Goal: Task Accomplishment & Management: Complete application form

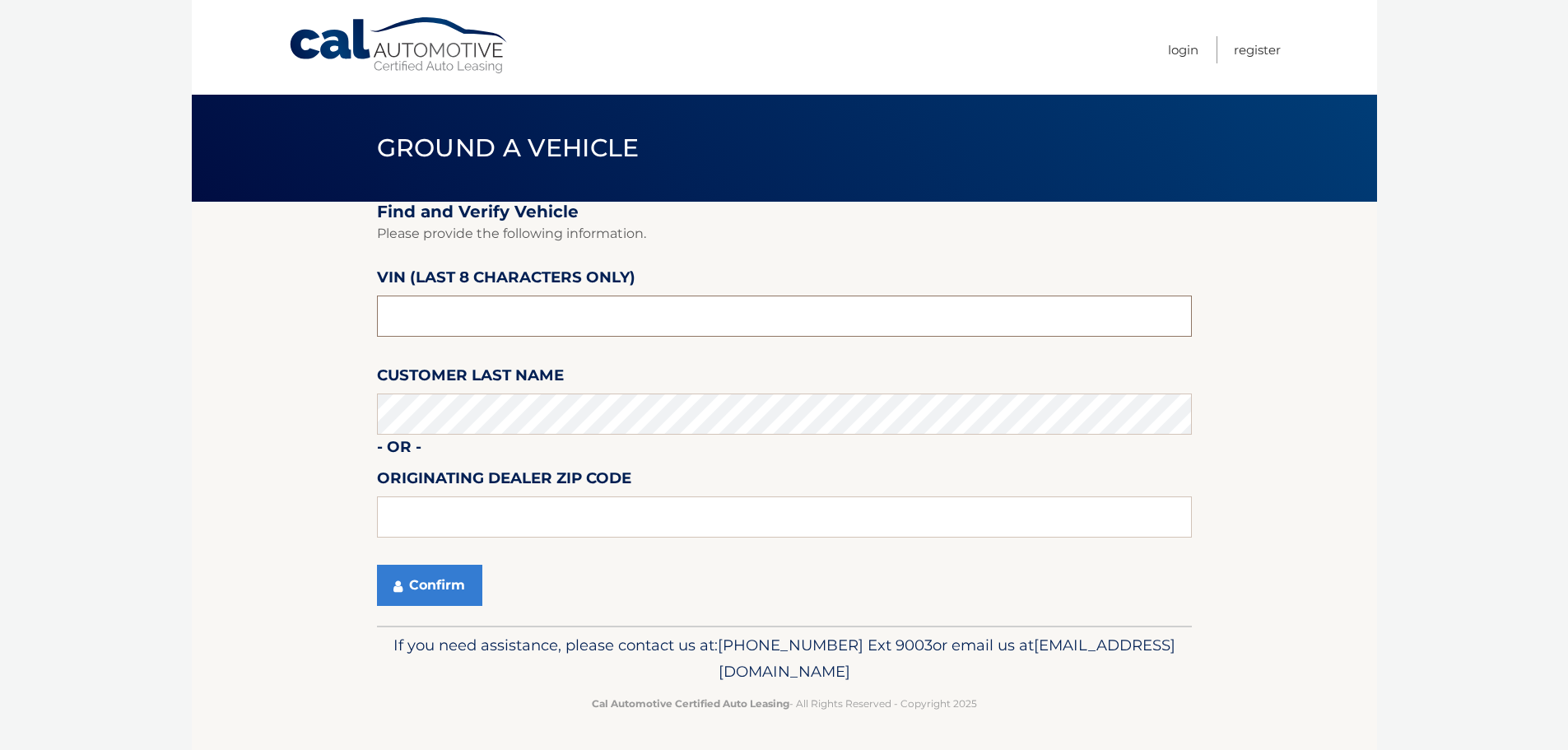
click at [465, 319] on input "text" at bounding box center [784, 316] width 815 height 41
type input "nn391632"
click at [452, 509] on input "text" at bounding box center [784, 517] width 815 height 41
click at [446, 522] on input "text" at bounding box center [784, 517] width 815 height 41
type input "15044"
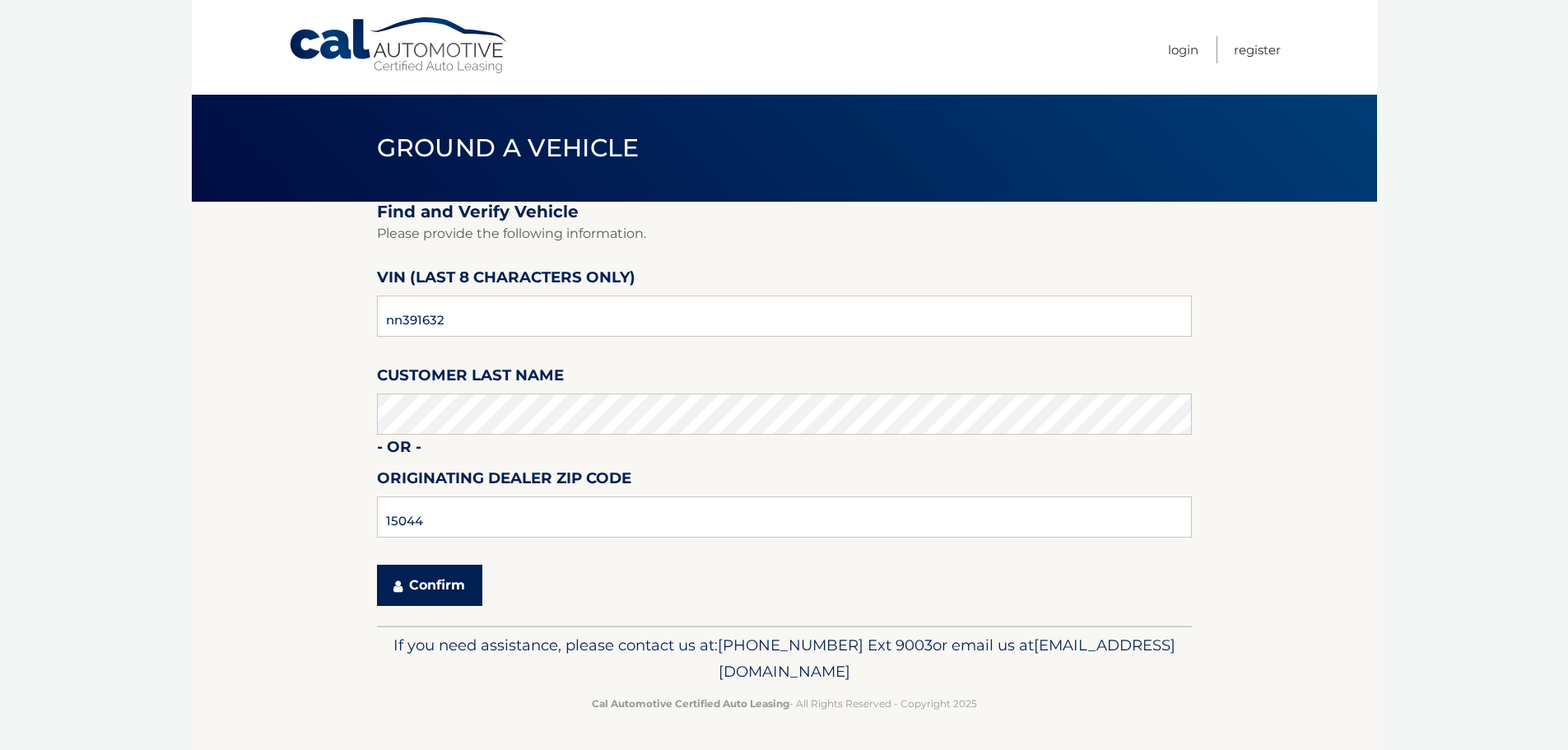
click at [442, 586] on button "Confirm" at bounding box center [429, 586] width 105 height 41
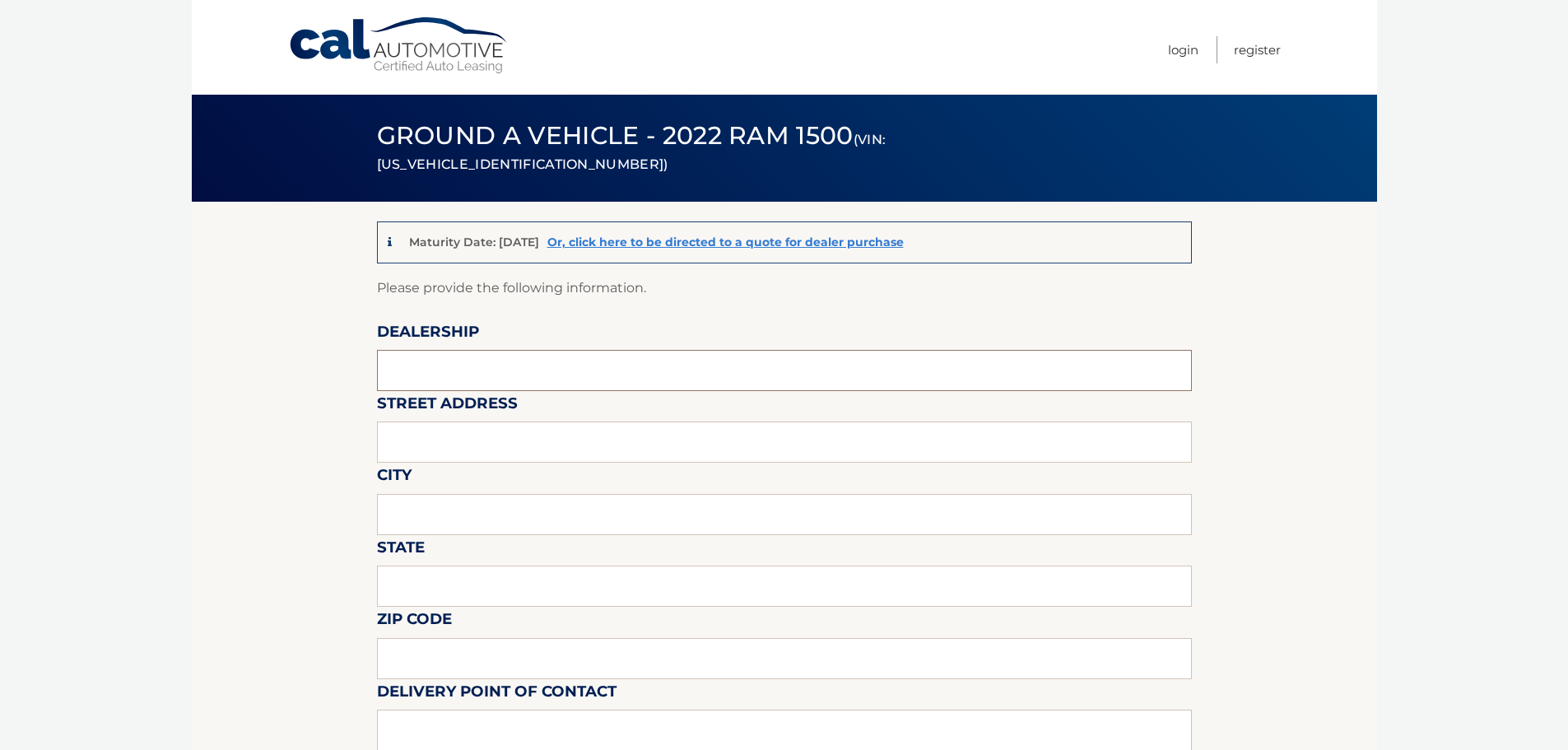
click at [448, 380] on input "text" at bounding box center [784, 371] width 815 height 41
type input "[PERSON_NAME] Automotive"
type input "[STREET_ADDRESS]"
type input "[PERSON_NAME]"
type input "PA"
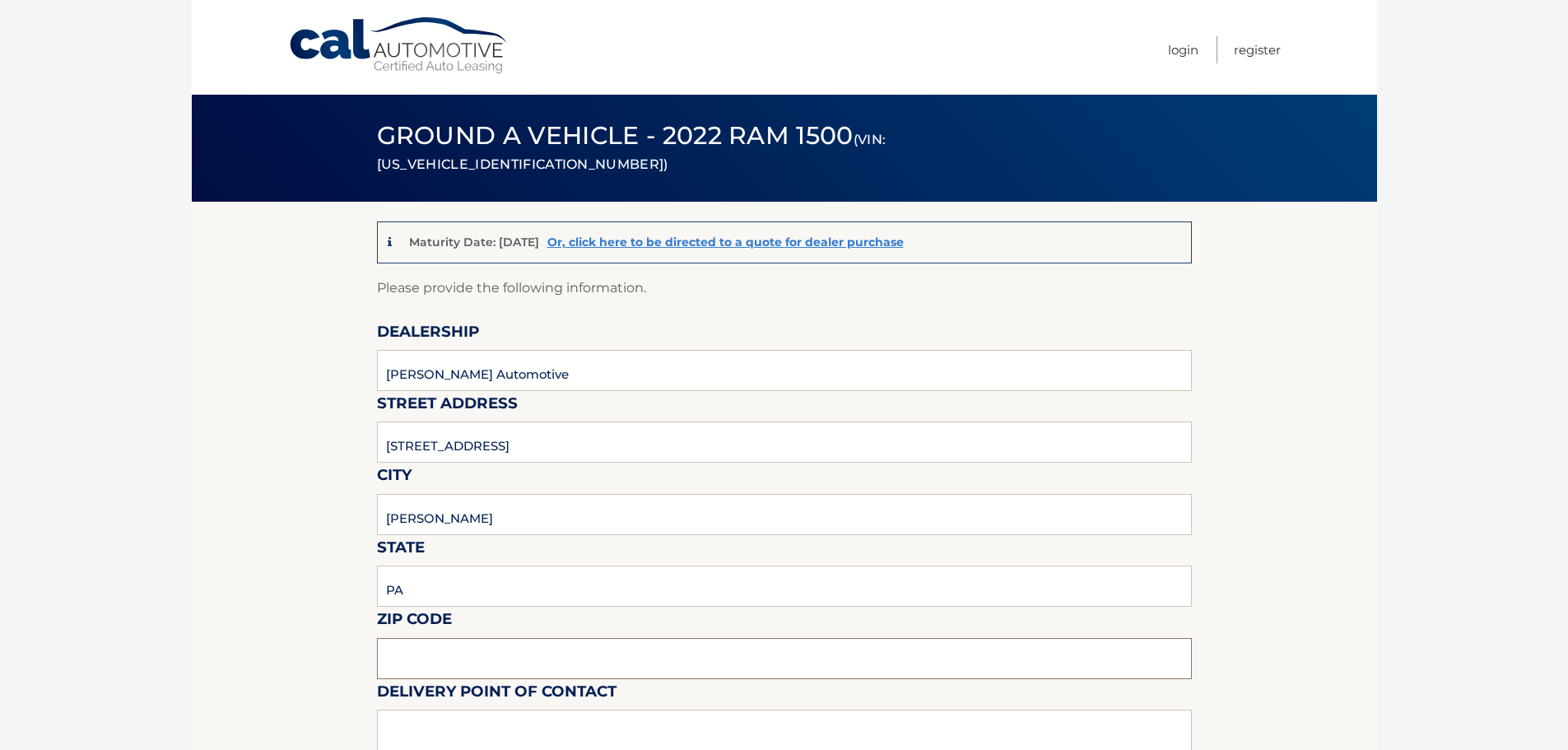
click at [435, 654] on input "text" at bounding box center [784, 659] width 815 height 41
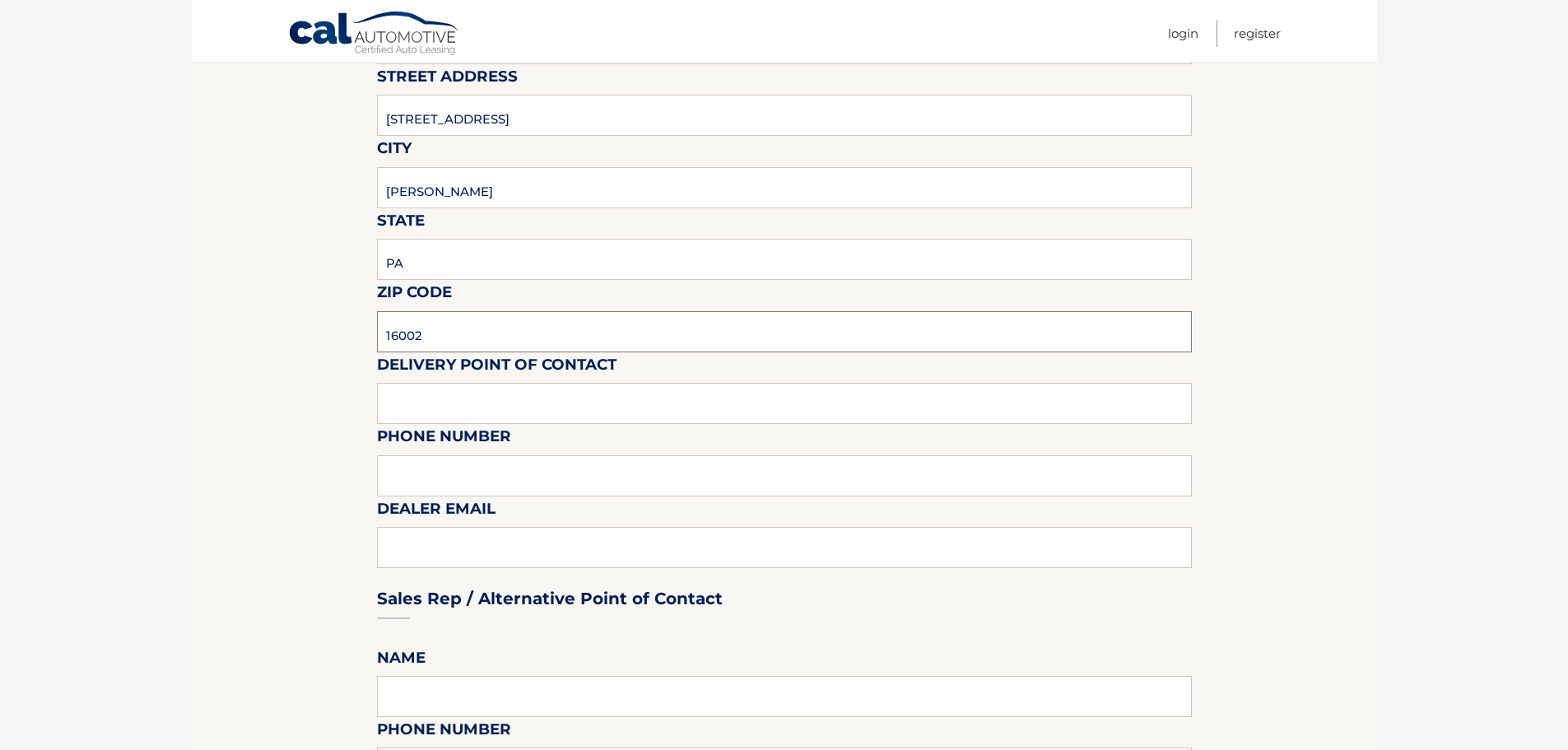
scroll to position [329, 0]
type input "16002"
click at [480, 396] on input "text" at bounding box center [784, 401] width 815 height 41
type input "[PERSON_NAME]"
click at [506, 561] on div "Sales Rep / Alternative Point of Contact" at bounding box center [784, 565] width 815 height 116
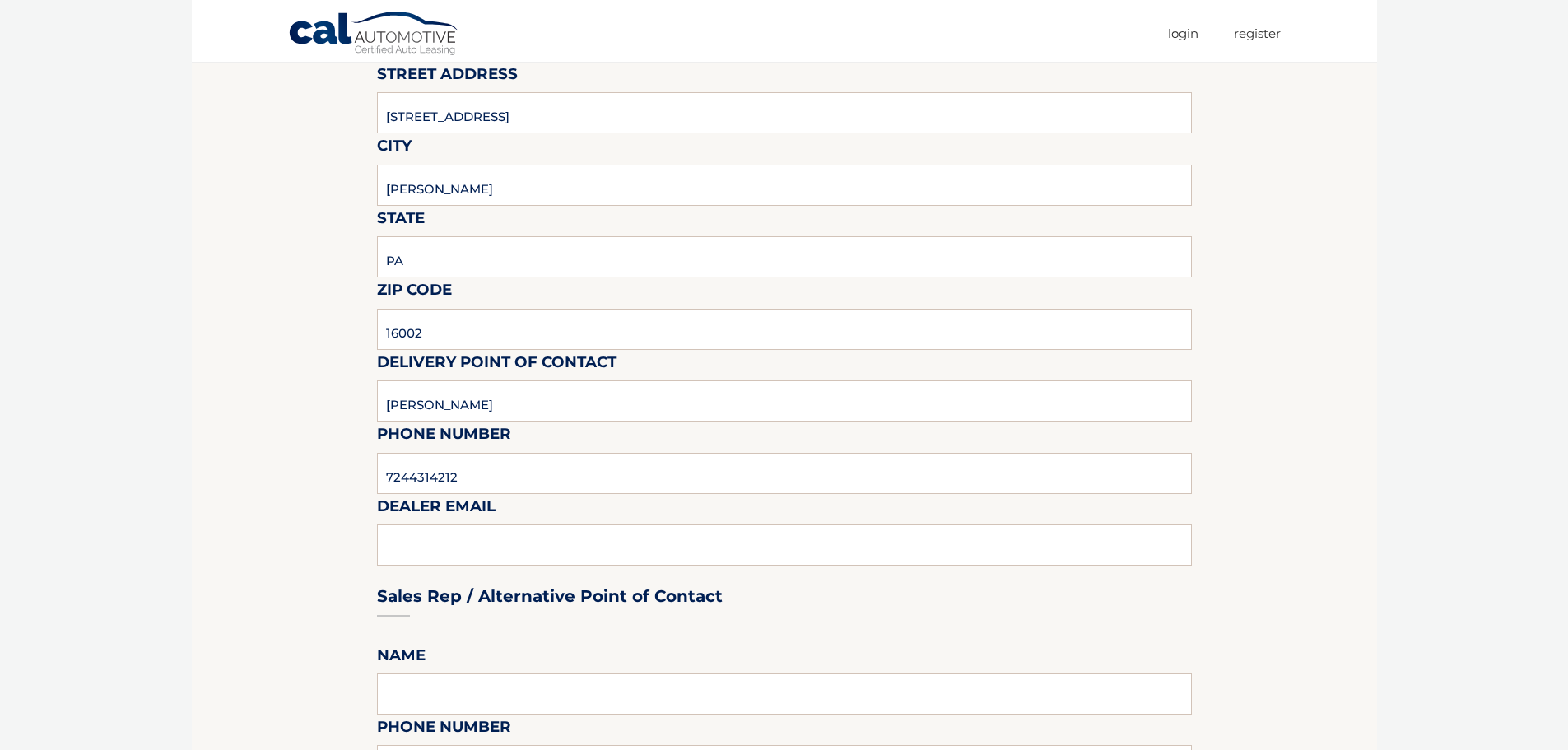
click at [503, 552] on div "Sales Rep / Alternative Point of Contact" at bounding box center [784, 565] width 815 height 116
click at [451, 547] on div "Sales Rep / Alternative Point of Contact" at bounding box center [784, 565] width 815 height 116
click at [446, 532] on div "Sales Rep / Alternative Point of Contact" at bounding box center [784, 565] width 815 height 116
click at [436, 546] on div "Sales Rep / Alternative Point of Contact" at bounding box center [784, 565] width 815 height 116
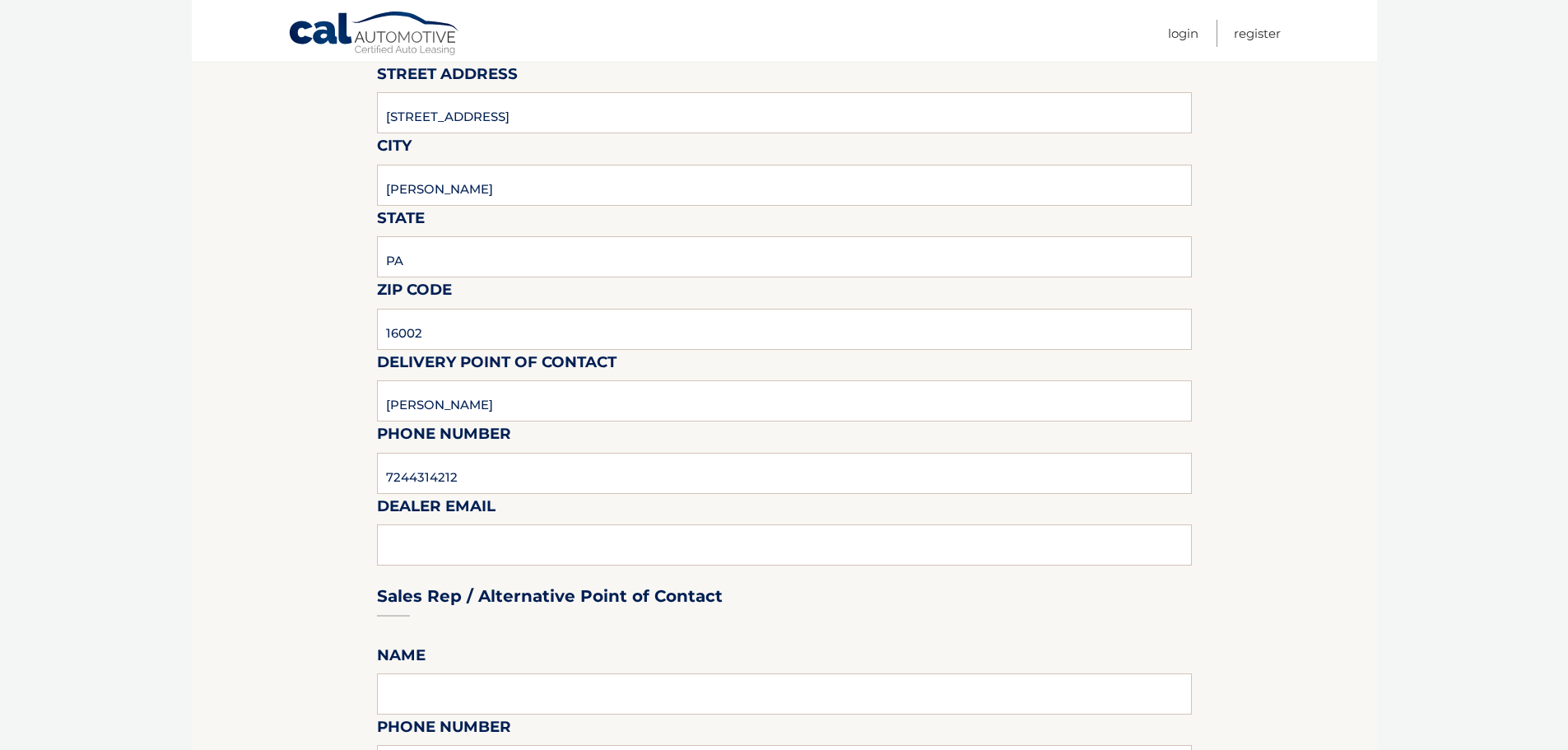
click at [431, 518] on label "Dealer Email" at bounding box center [436, 509] width 119 height 31
click at [426, 540] on div "Sales Rep / Alternative Point of Contact" at bounding box center [784, 565] width 815 height 116
drag, startPoint x: 581, startPoint y: 446, endPoint x: 567, endPoint y: 463, distance: 22.0
click at [565, 465] on input "7244314212" at bounding box center [784, 474] width 815 height 41
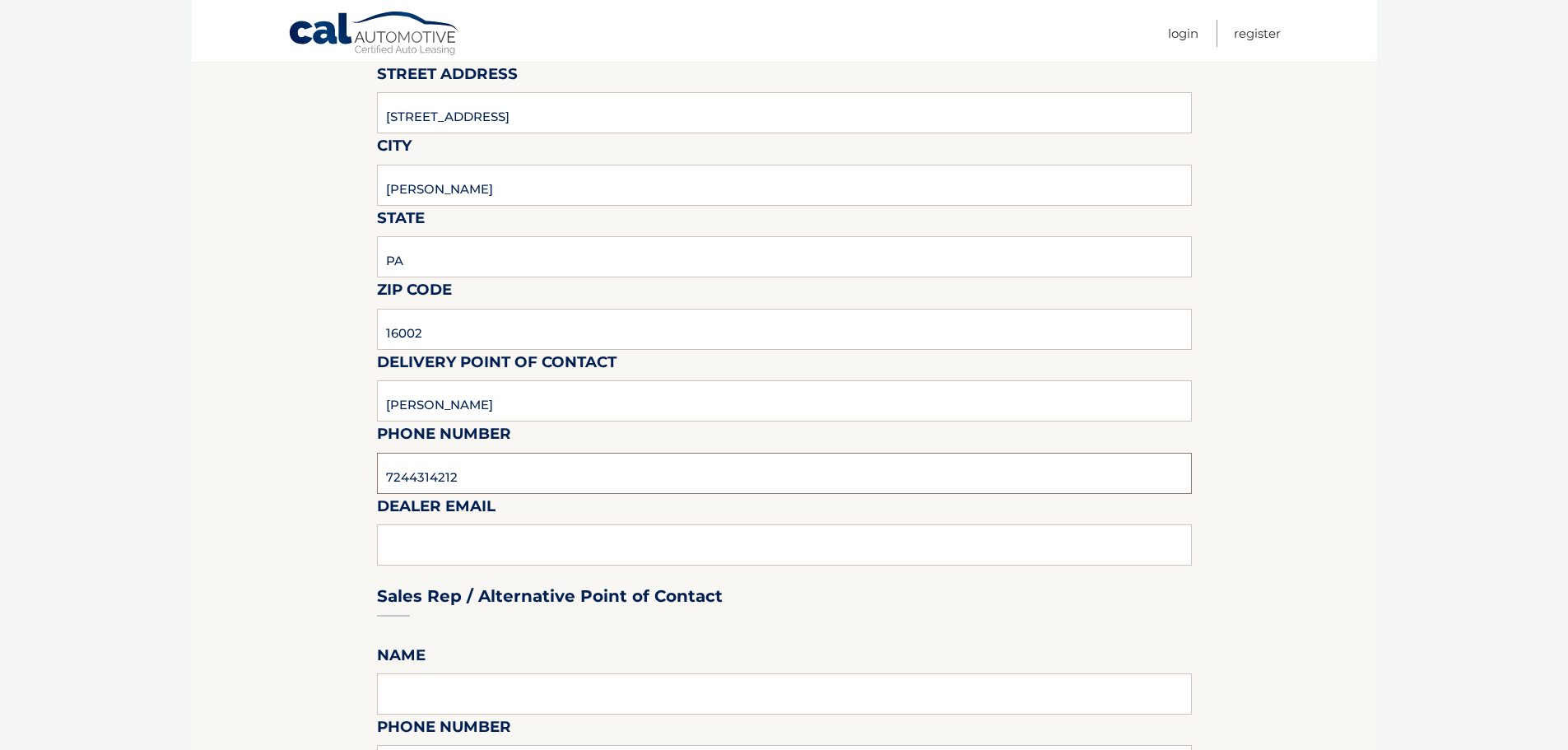
click at [554, 470] on input "7244314212" at bounding box center [784, 474] width 815 height 41
click at [458, 538] on div "Sales Rep / Alternative Point of Contact" at bounding box center [784, 565] width 815 height 116
click at [454, 542] on div "Sales Rep / Alternative Point of Contact" at bounding box center [784, 565] width 815 height 116
click at [471, 549] on div "Sales Rep / Alternative Point of Contact" at bounding box center [784, 565] width 815 height 116
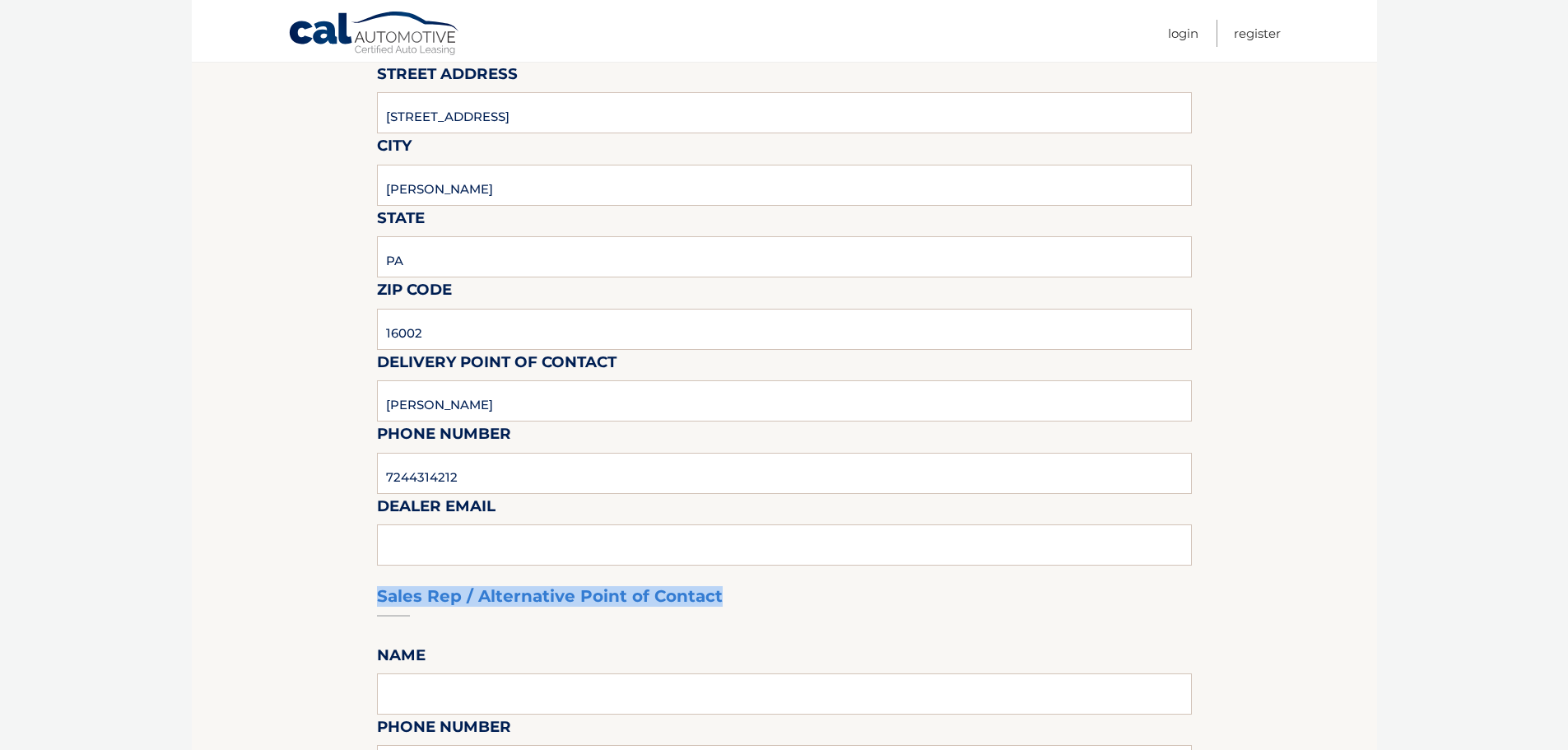
click at [471, 549] on div "Sales Rep / Alternative Point of Contact" at bounding box center [784, 565] width 815 height 116
click at [790, 471] on input "7244314212" at bounding box center [784, 474] width 815 height 41
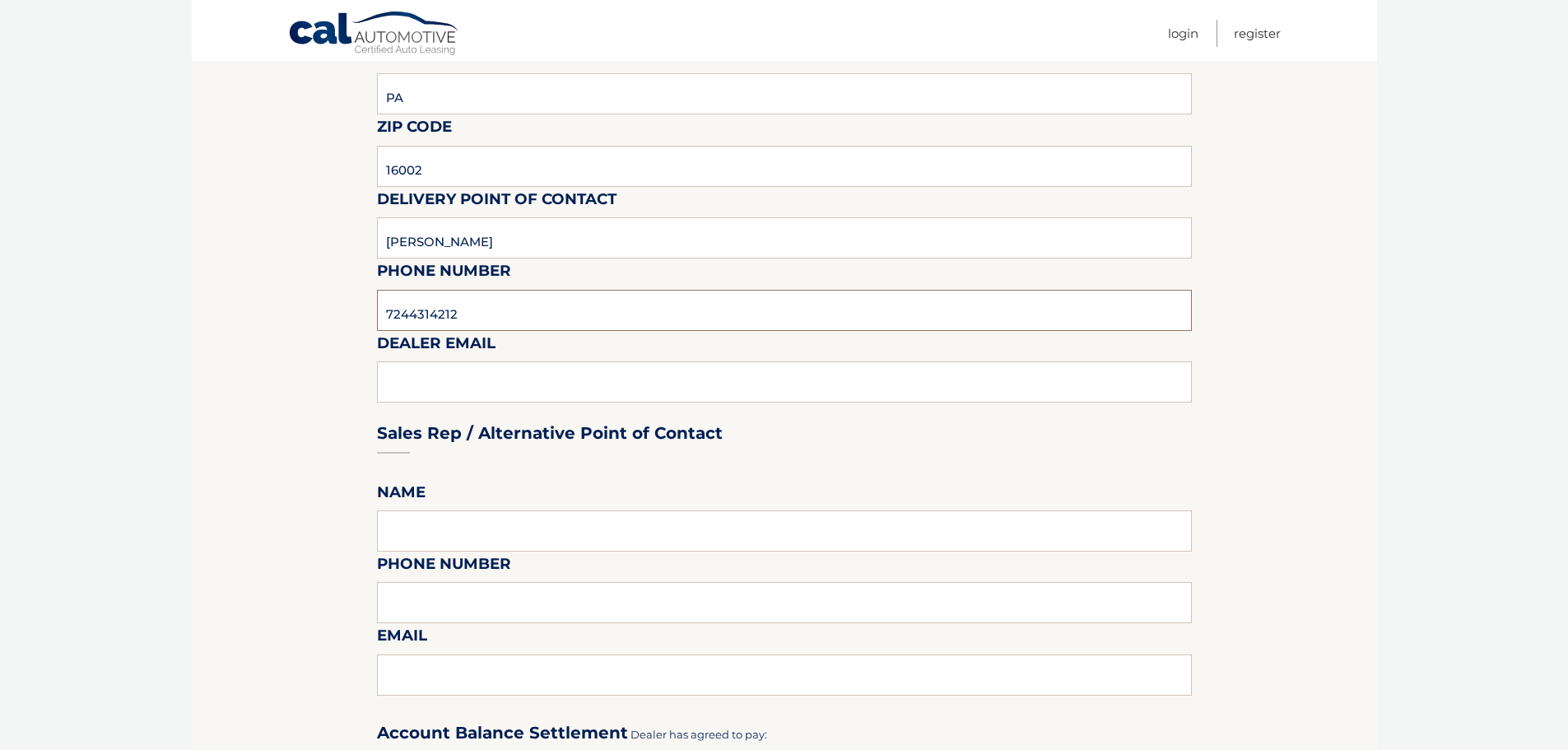
scroll to position [494, 0]
click at [408, 312] on input "7244314212" at bounding box center [784, 309] width 815 height 41
click at [432, 312] on input "724-4314212" at bounding box center [784, 309] width 815 height 41
type input "724-431-4212"
click at [428, 368] on div "Sales Rep / Alternative Point of Contact" at bounding box center [784, 401] width 815 height 116
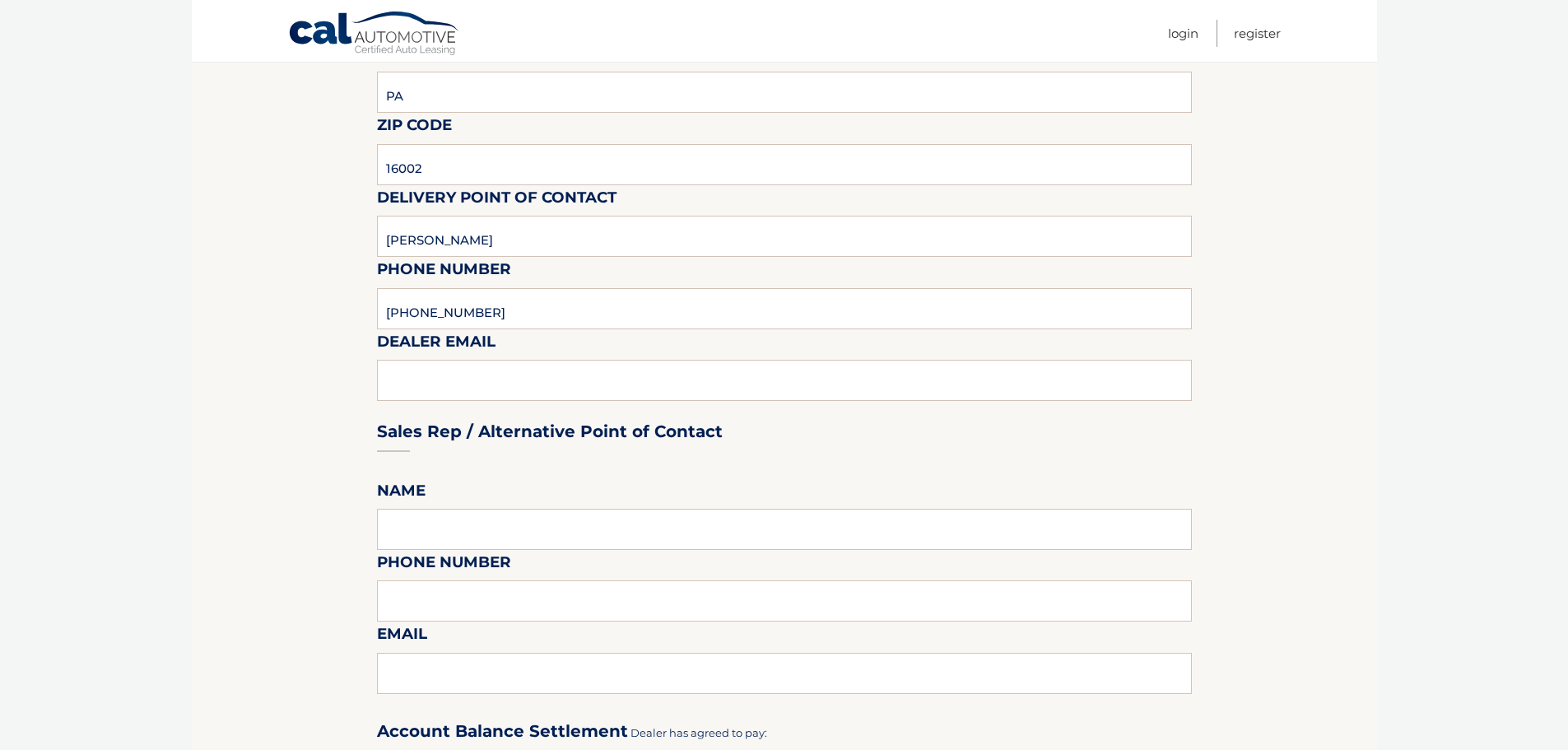
click at [424, 375] on div "Sales Rep / Alternative Point of Contact" at bounding box center [784, 401] width 815 height 116
click at [424, 373] on div "Sales Rep / Alternative Point of Contact" at bounding box center [784, 401] width 815 height 116
click at [424, 373] on div "Sales Rep / Alternative Point of Contact" at bounding box center [784, 401] width 815 height 116
click at [436, 372] on div "Sales Rep / Alternative Point of Contact" at bounding box center [784, 401] width 815 height 116
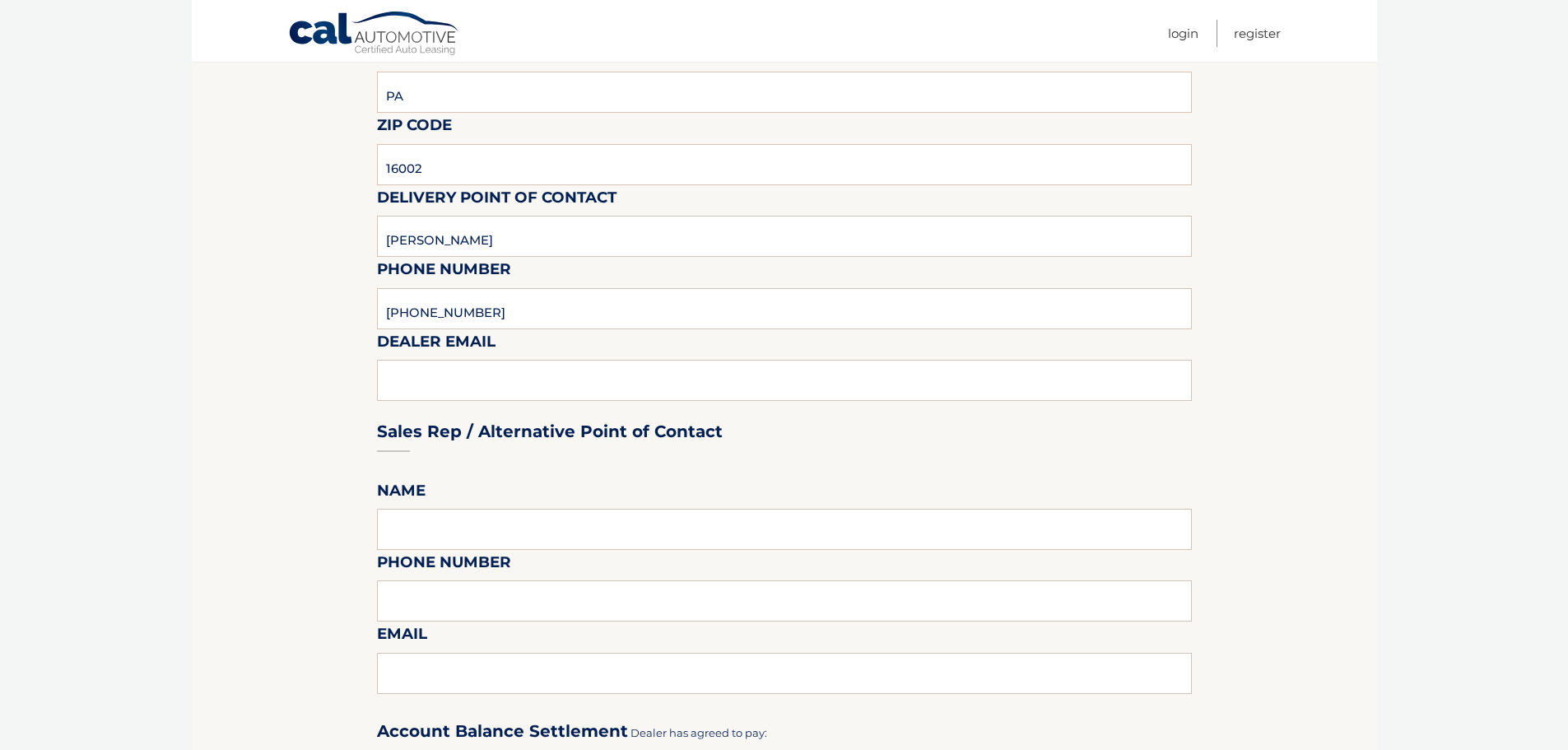
drag, startPoint x: 454, startPoint y: 451, endPoint x: 454, endPoint y: 460, distance: 9.0
click at [454, 459] on fieldset "Please provide the following information. Dealership Diehl Automotive Street Ad…" at bounding box center [784, 647] width 815 height 1729
click at [475, 457] on div "Sales Rep / Alternative Point of Contact" at bounding box center [784, 401] width 815 height 116
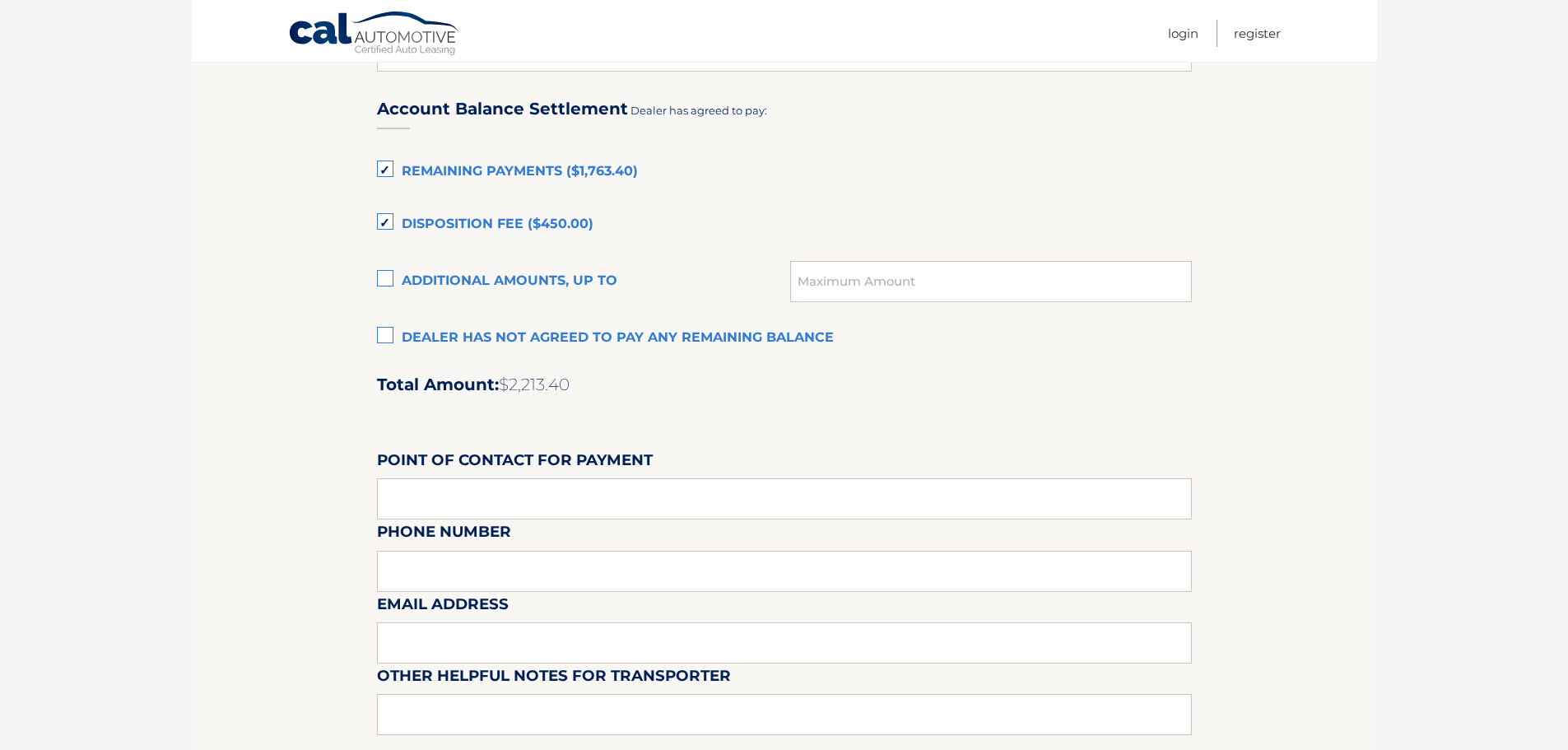
scroll to position [1152, 0]
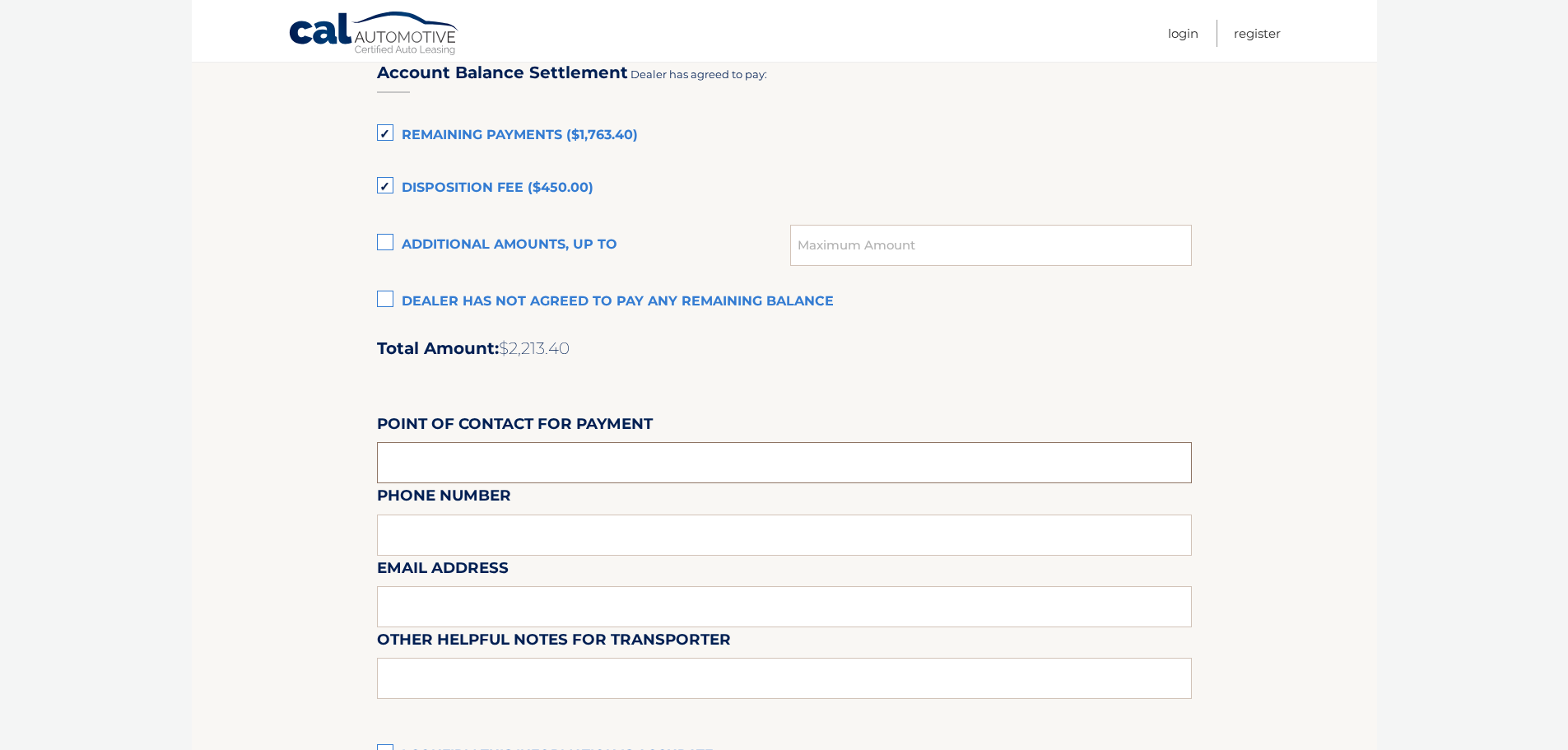
click at [449, 463] on input "text" at bounding box center [784, 463] width 815 height 41
type input "Timothy Ammon"
type input "724-355-3348"
click at [518, 604] on input "text" at bounding box center [784, 606] width 815 height 41
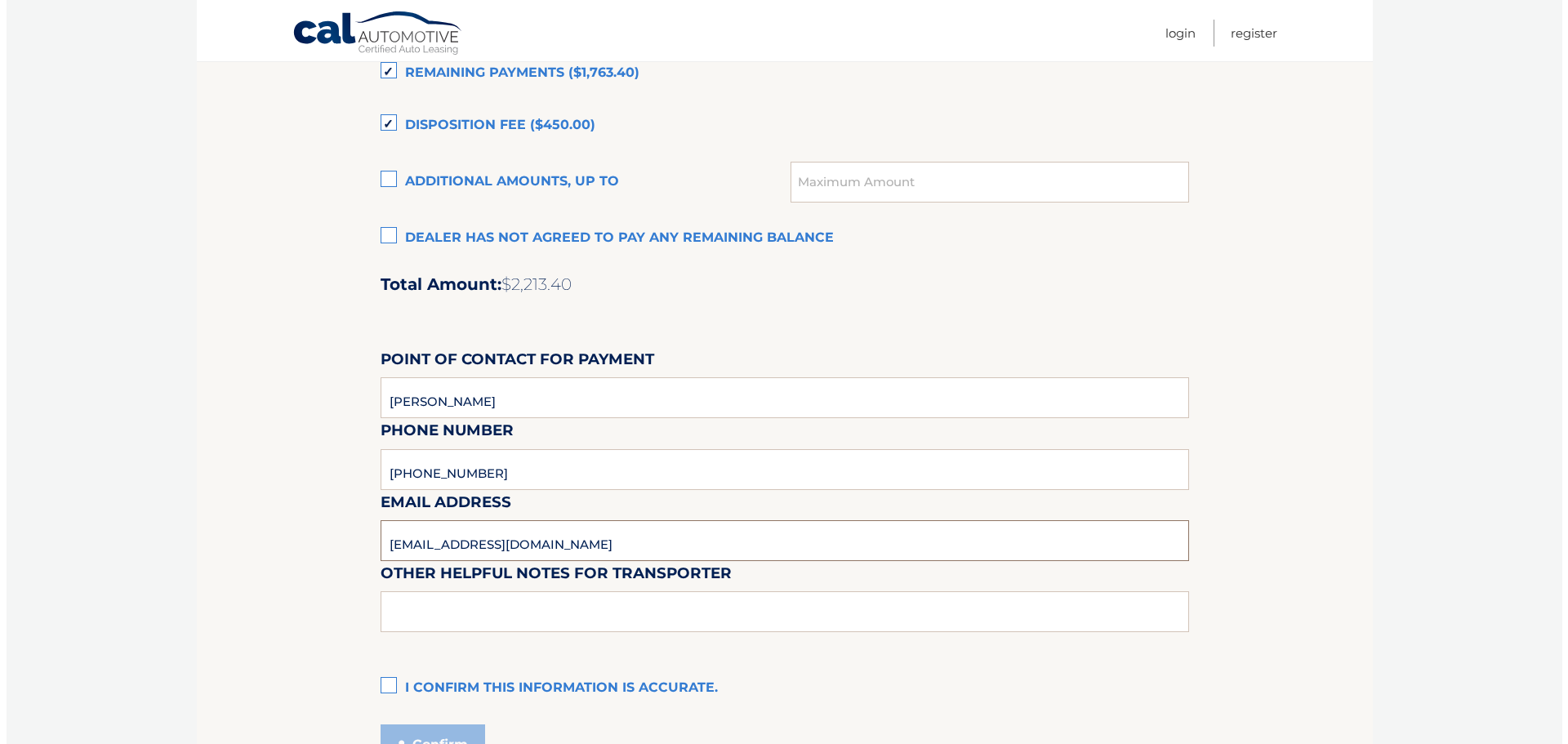
scroll to position [1306, 0]
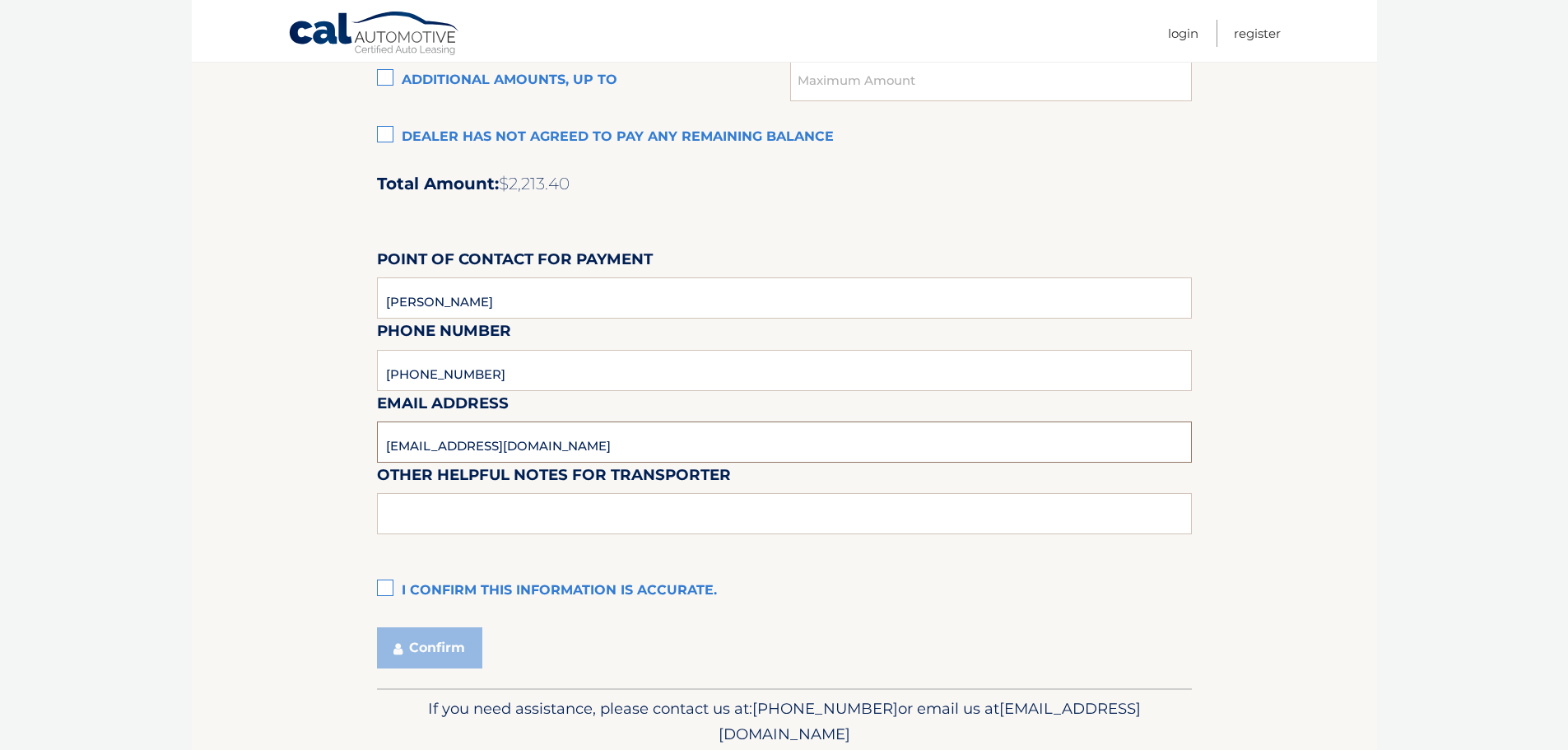
type input "tammon38@gmail.com"
click at [485, 519] on input "text" at bounding box center [784, 514] width 815 height 41
type input "Pull on to Hicks Rd. Drive to rear entrance. Large lot in back to load up."
click at [382, 588] on label "I confirm this information is accurate." at bounding box center [784, 591] width 815 height 33
click at [0, 0] on input "I confirm this information is accurate." at bounding box center [0, 0] width 0 height 0
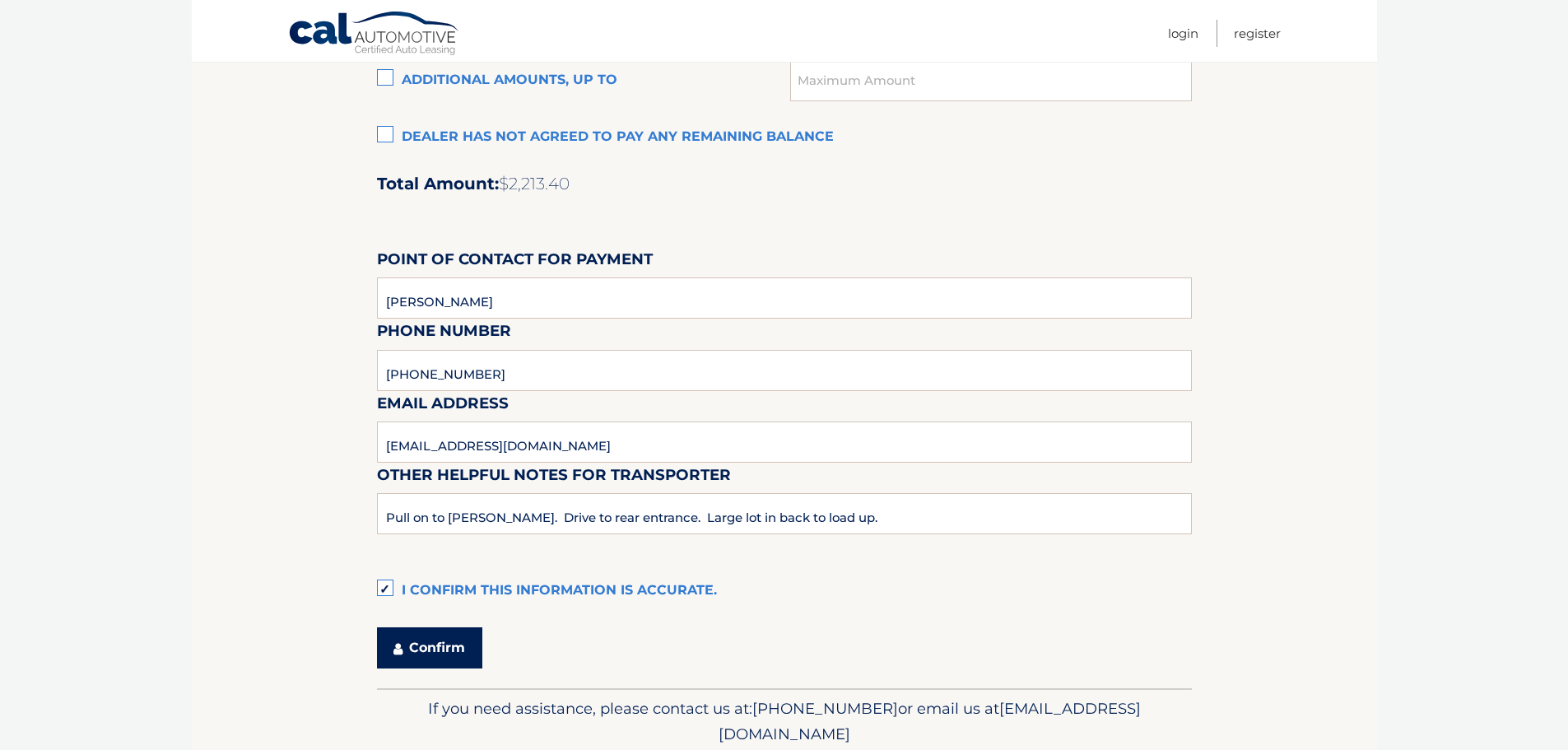
click at [424, 645] on button "Confirm" at bounding box center [429, 648] width 105 height 41
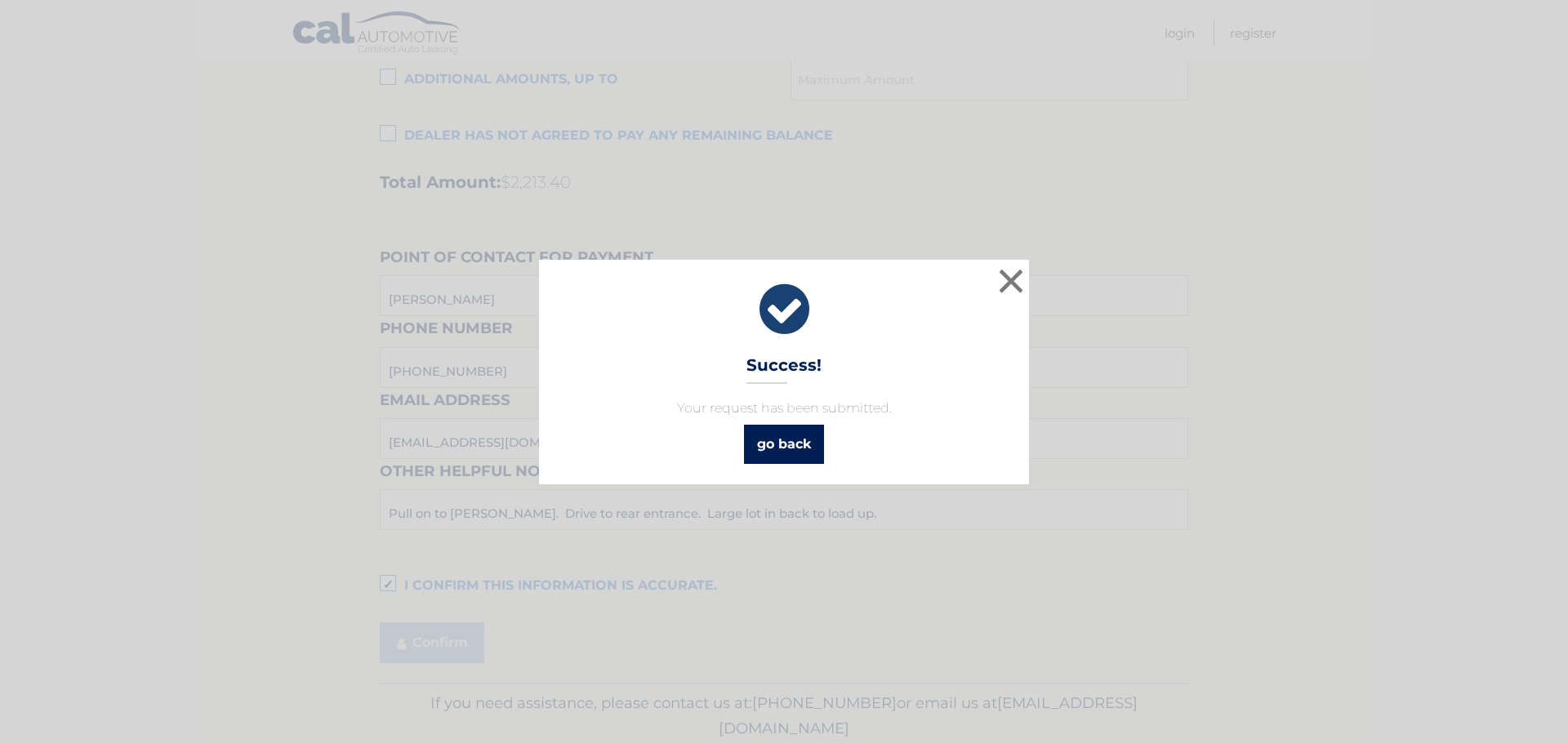
click at [785, 448] on link "go back" at bounding box center [784, 444] width 80 height 40
